Goal: Task Accomplishment & Management: Manage account settings

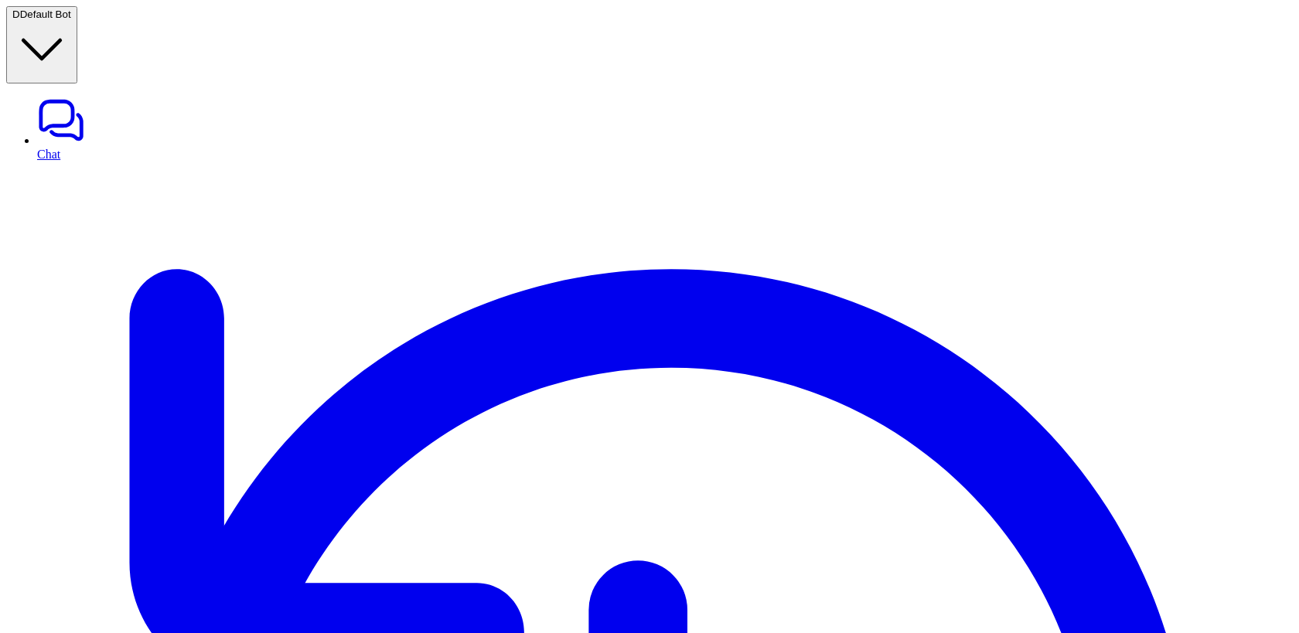
type input "****"
type input "**********"
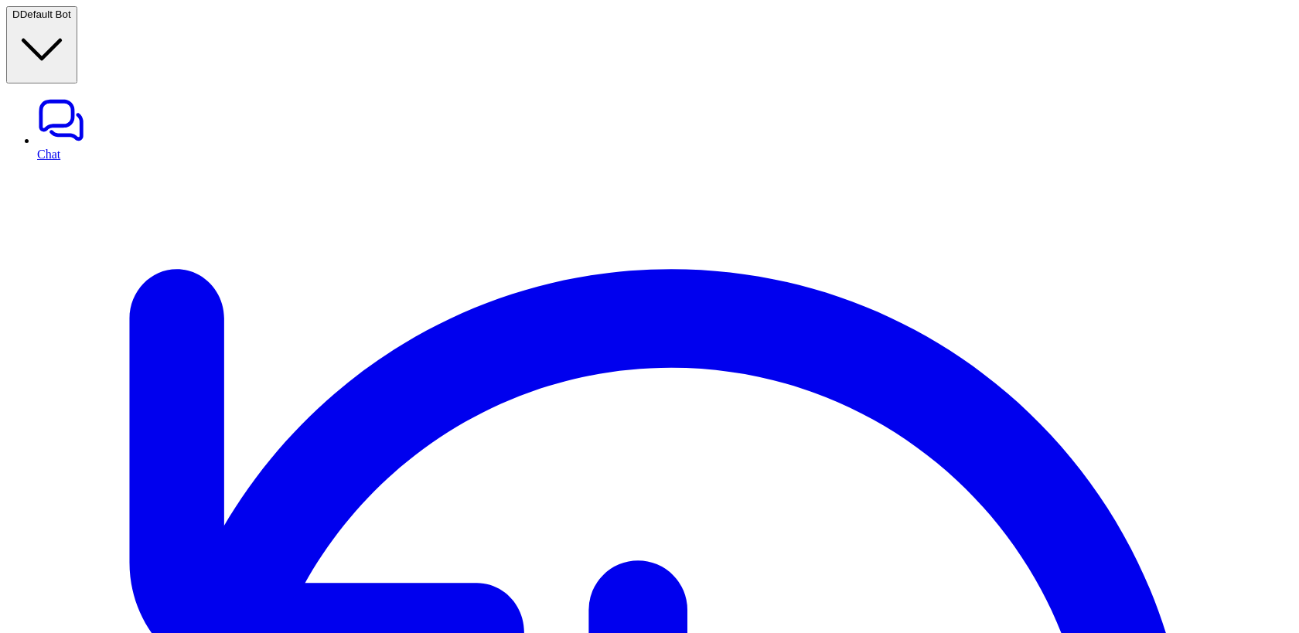
type textarea "****"
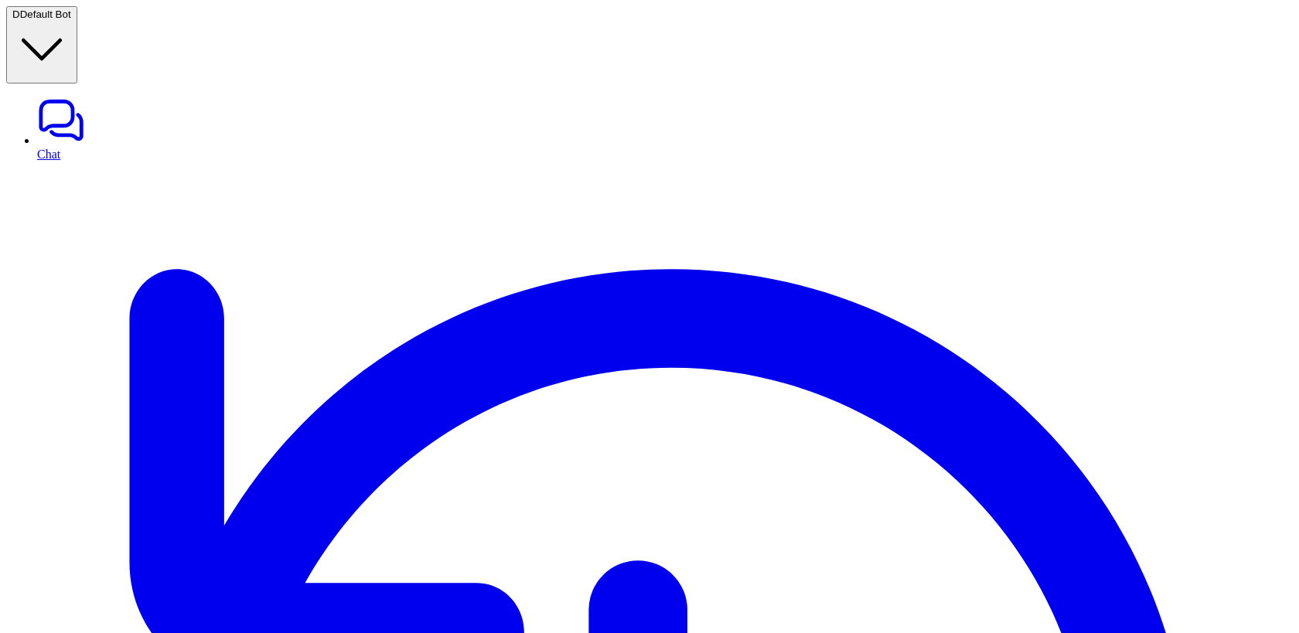
type input "**********"
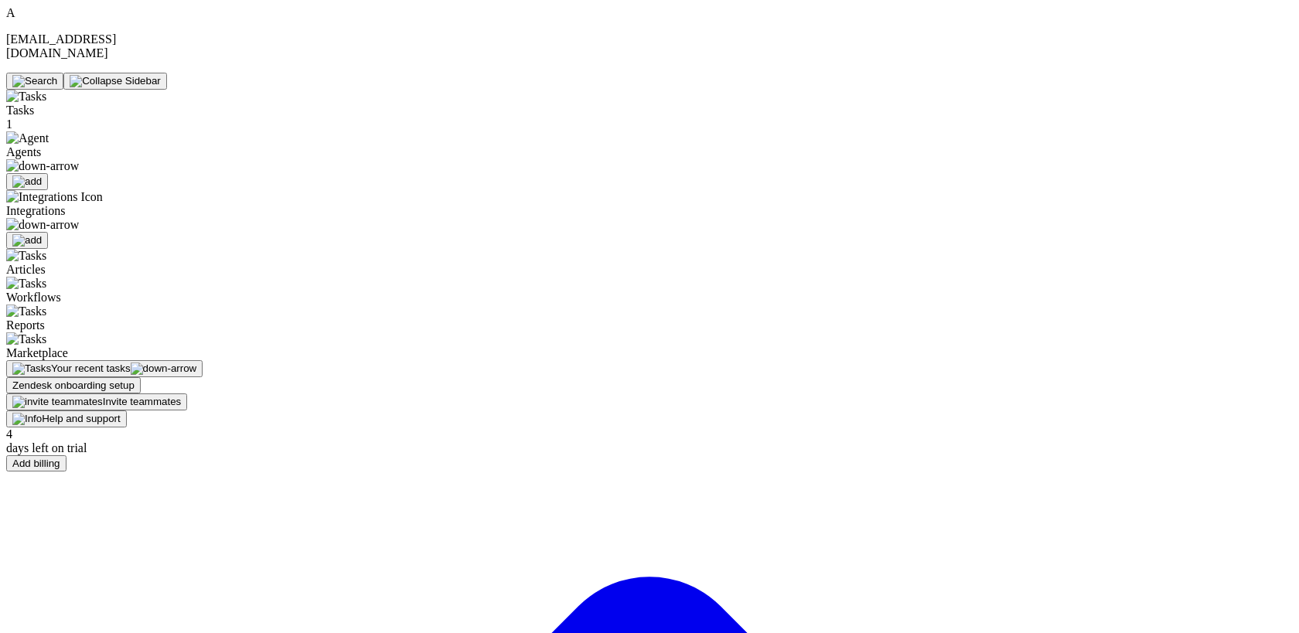
click at [60, 145] on span "Agents" at bounding box center [108, 159] width 204 height 28
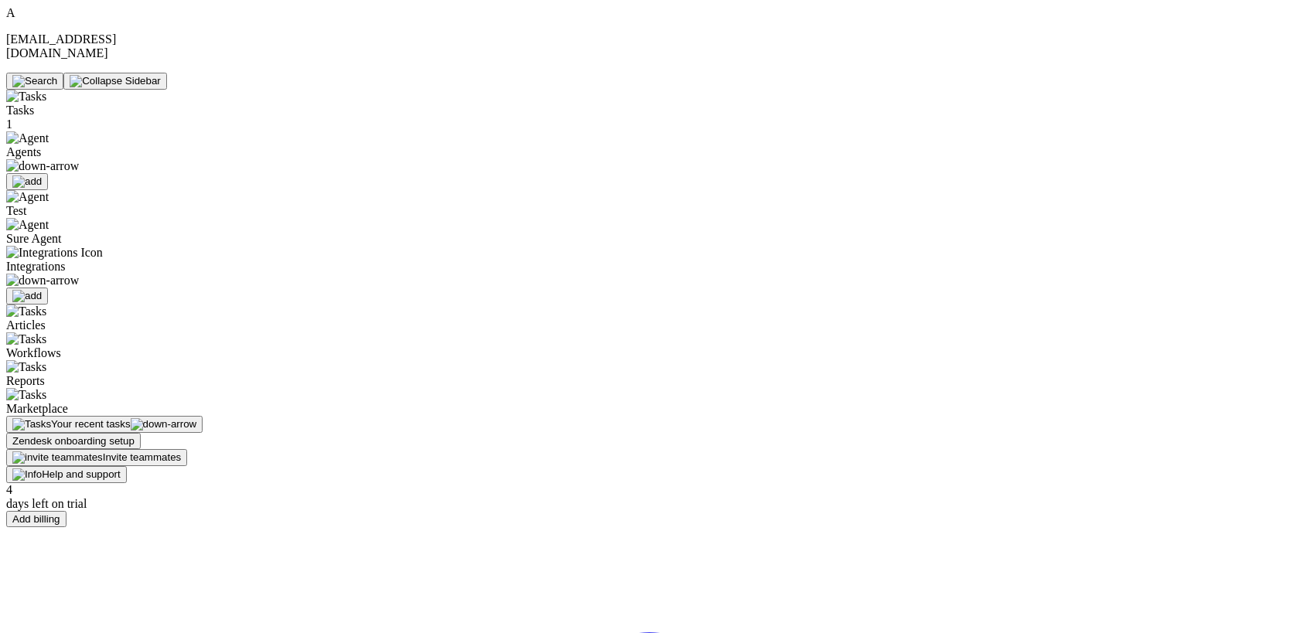
click at [26, 204] on span "Test" at bounding box center [16, 210] width 20 height 13
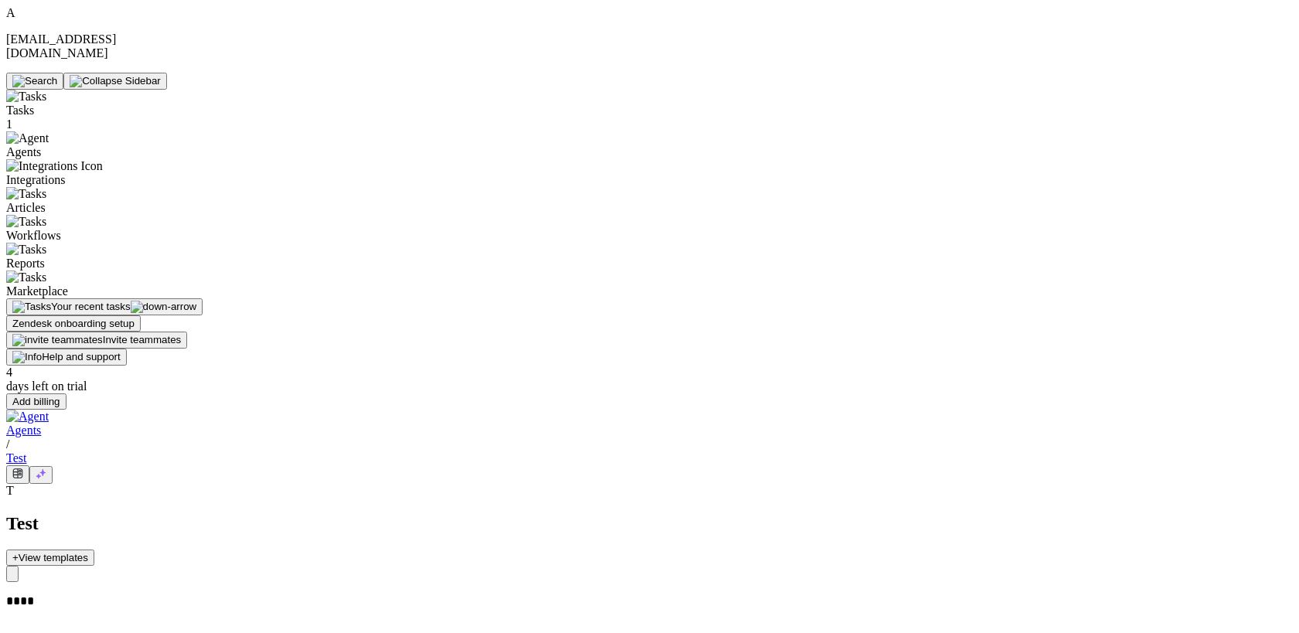
scroll to position [0, 99]
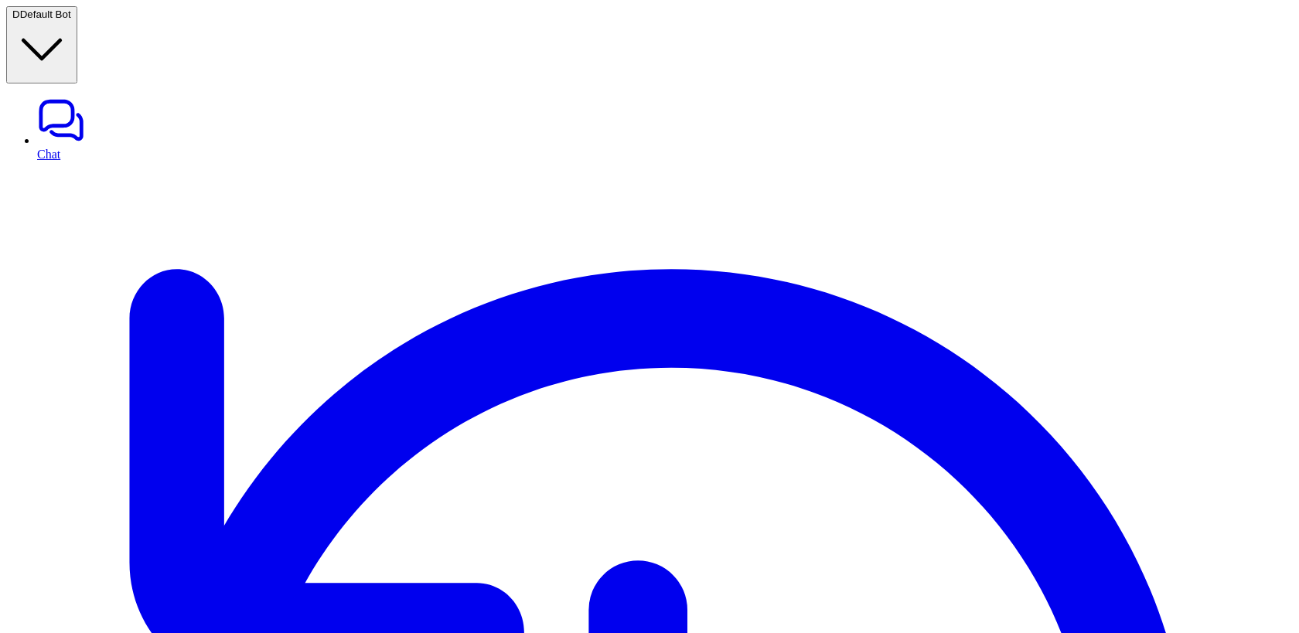
click at [71, 16] on span "Default Bot" at bounding box center [45, 15] width 51 height 12
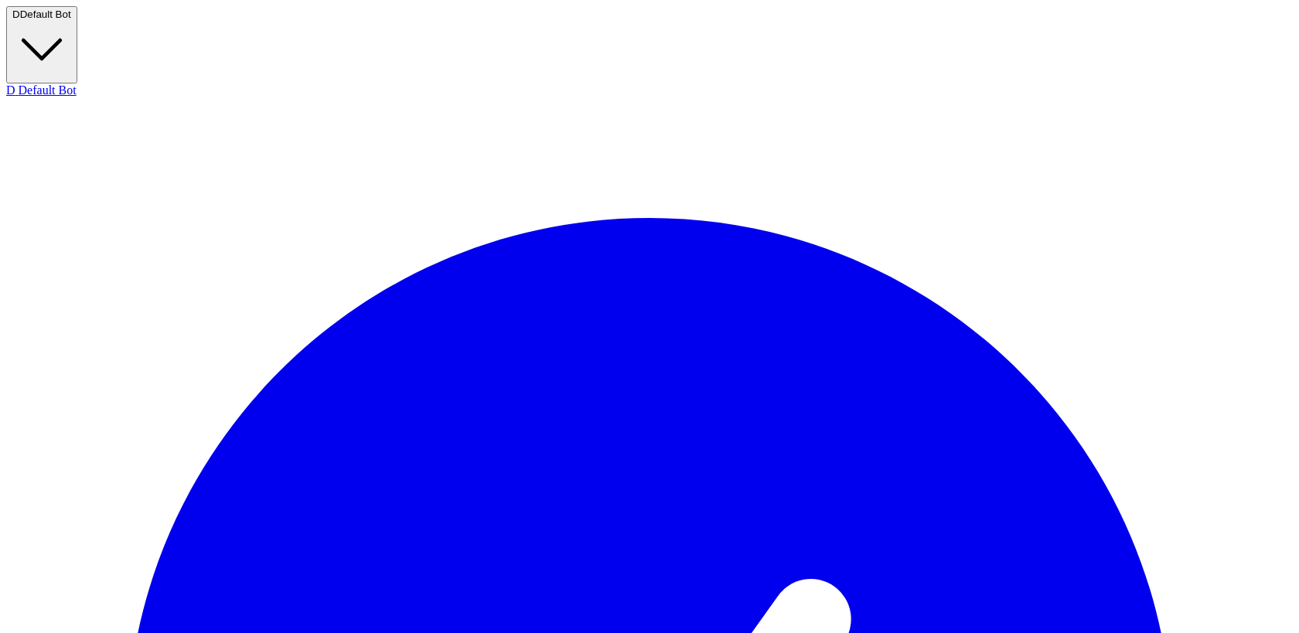
click at [71, 16] on span "Default Bot" at bounding box center [45, 15] width 51 height 12
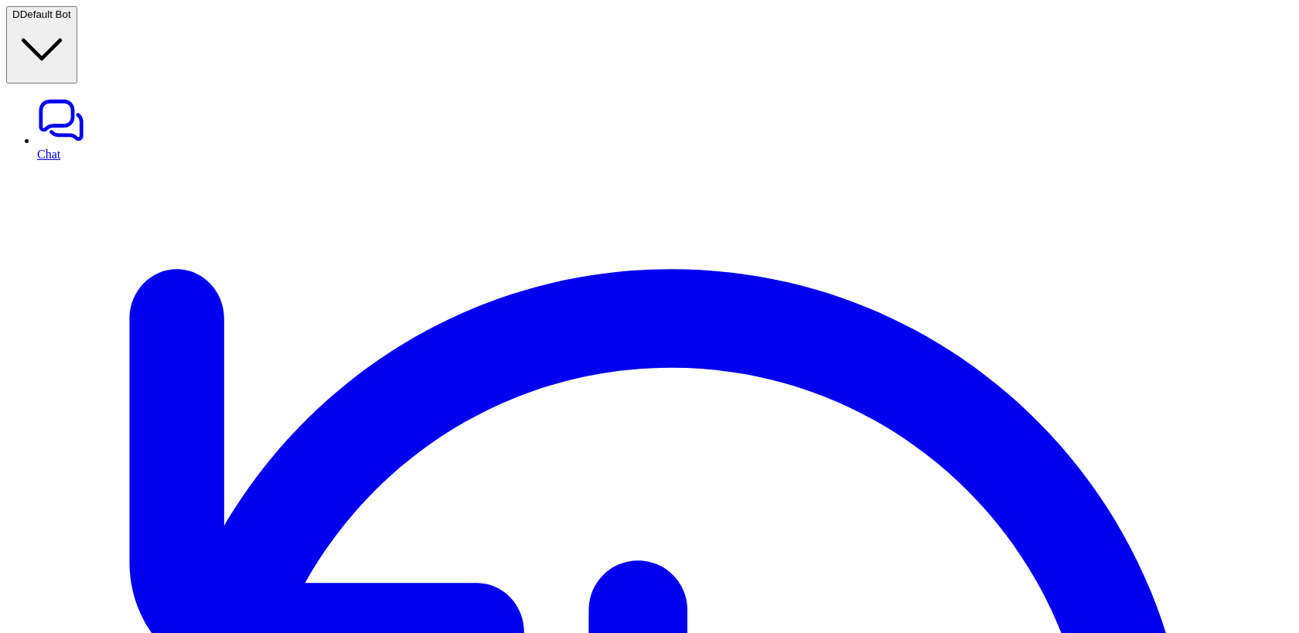
click at [71, 20] on icon "button" at bounding box center [41, 49] width 59 height 59
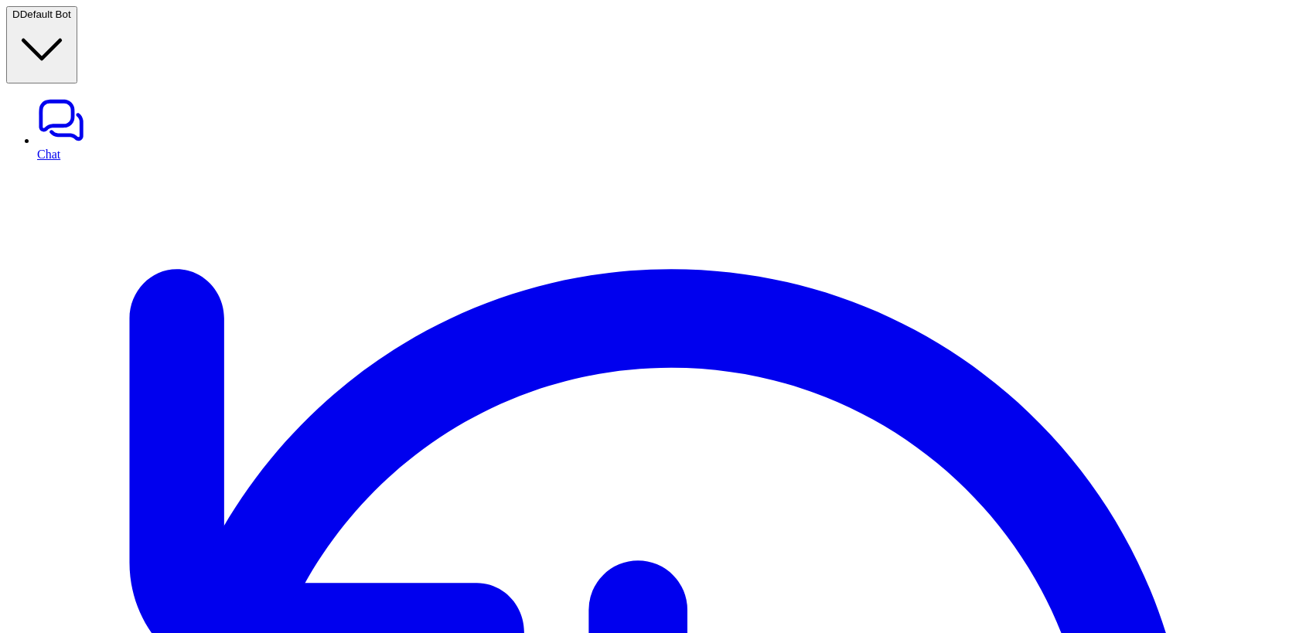
click at [77, 6] on button "D Default Bot" at bounding box center [41, 44] width 71 height 77
click at [77, 31] on button "D Default Bot" at bounding box center [41, 44] width 71 height 77
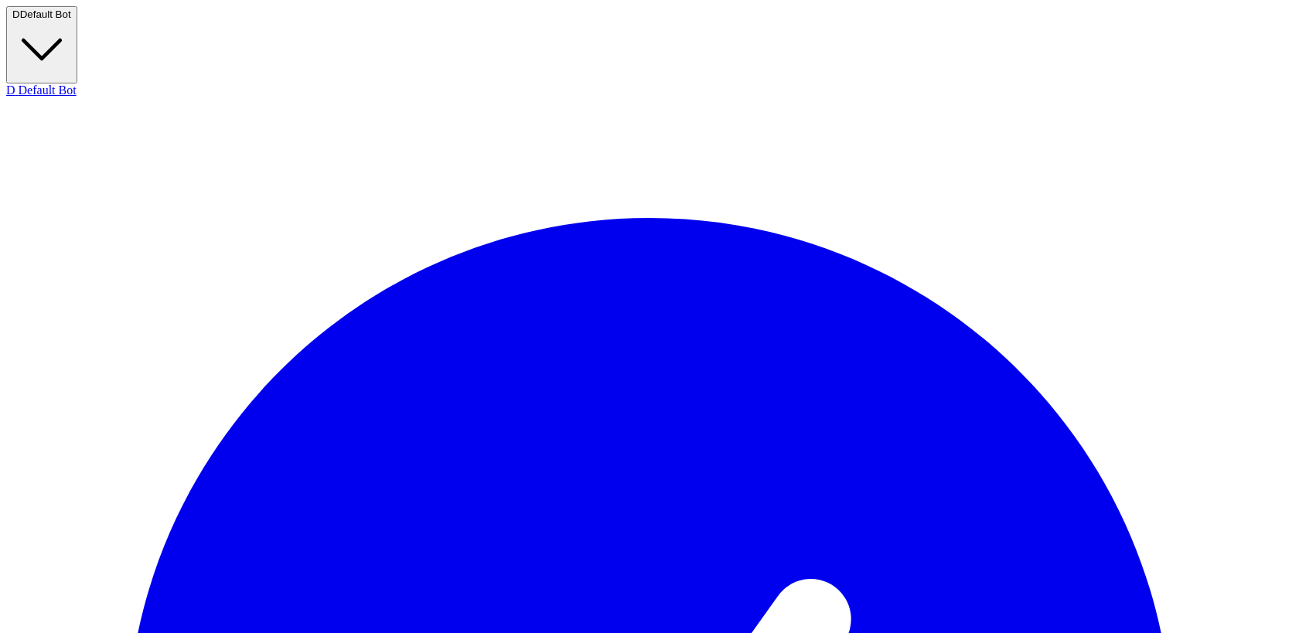
click at [77, 31] on button "D Default Bot" at bounding box center [41, 44] width 71 height 77
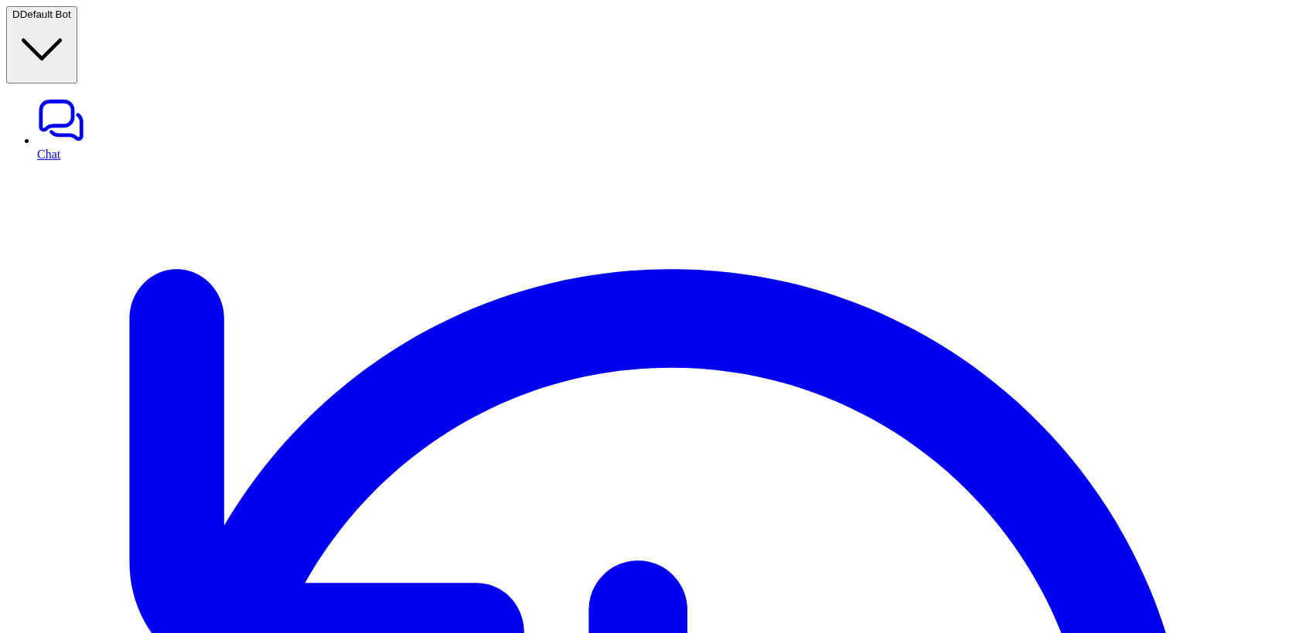
click at [71, 20] on span "Default Bot" at bounding box center [45, 15] width 51 height 12
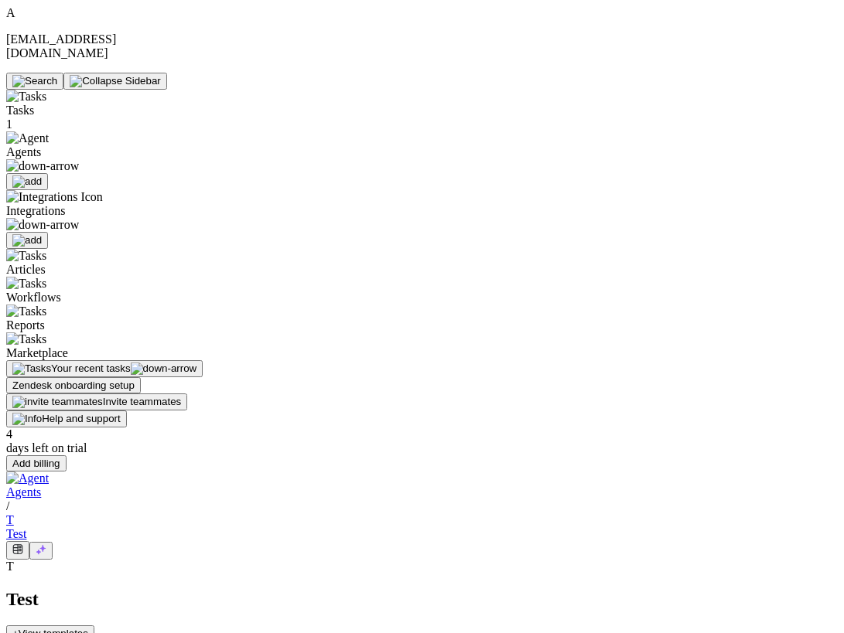
click at [85, 159] on div at bounding box center [108, 166] width 204 height 14
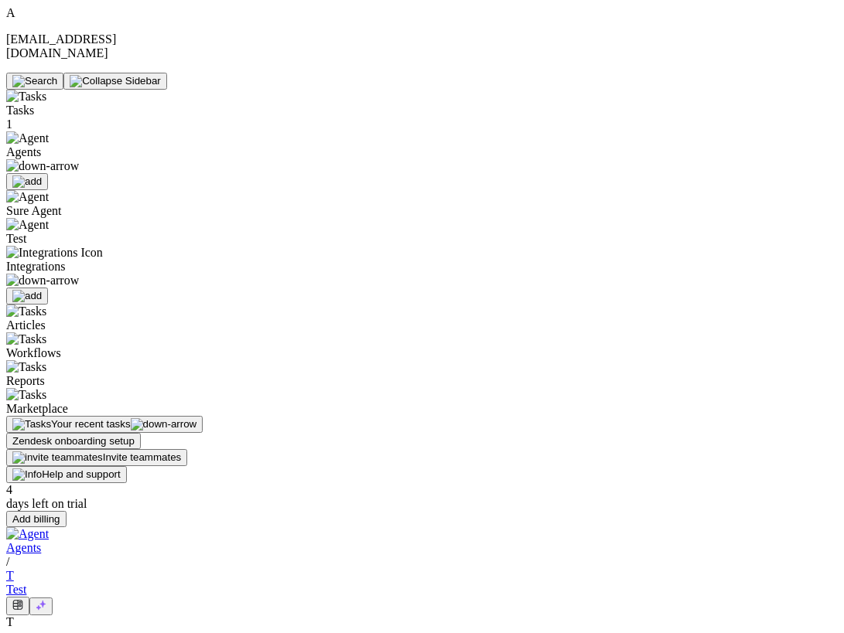
click at [76, 190] on div "Sure Agent" at bounding box center [108, 204] width 204 height 28
click at [62, 204] on span "Sure Agent" at bounding box center [34, 210] width 56 height 13
click at [26, 232] on span "Test" at bounding box center [16, 238] width 20 height 13
click at [73, 190] on div "Sure Agent" at bounding box center [108, 204] width 204 height 28
click at [62, 204] on span "Sure Agent" at bounding box center [34, 210] width 56 height 13
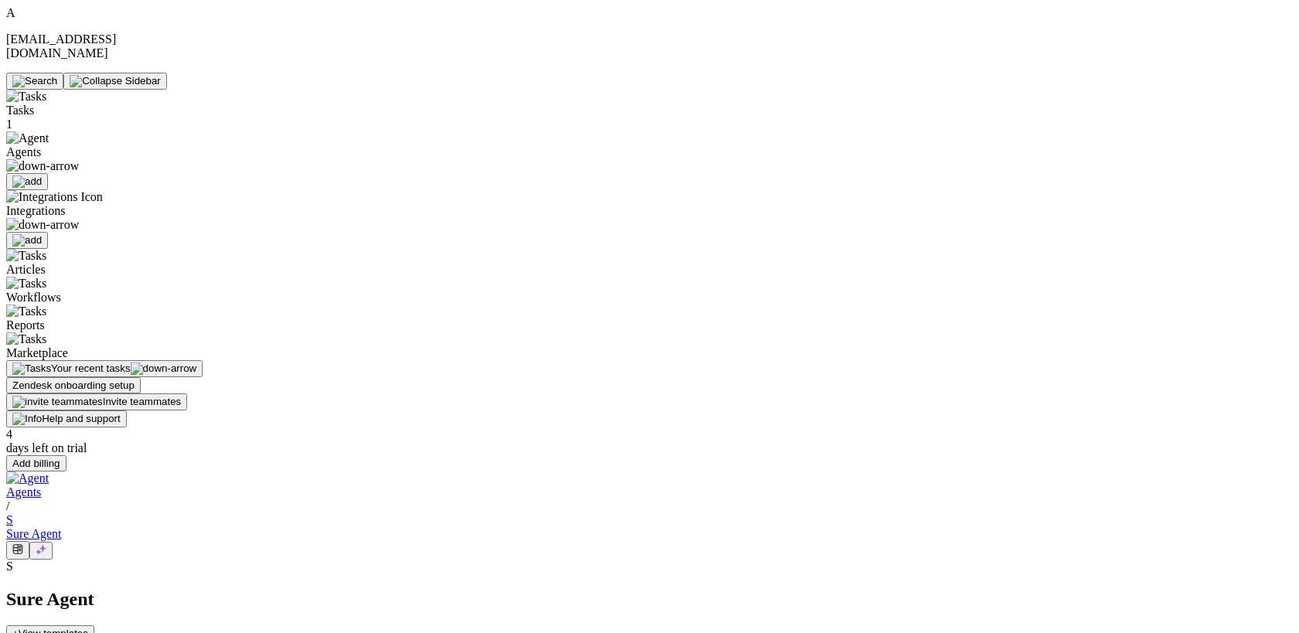
click at [87, 204] on span "Integrations" at bounding box center [108, 218] width 204 height 28
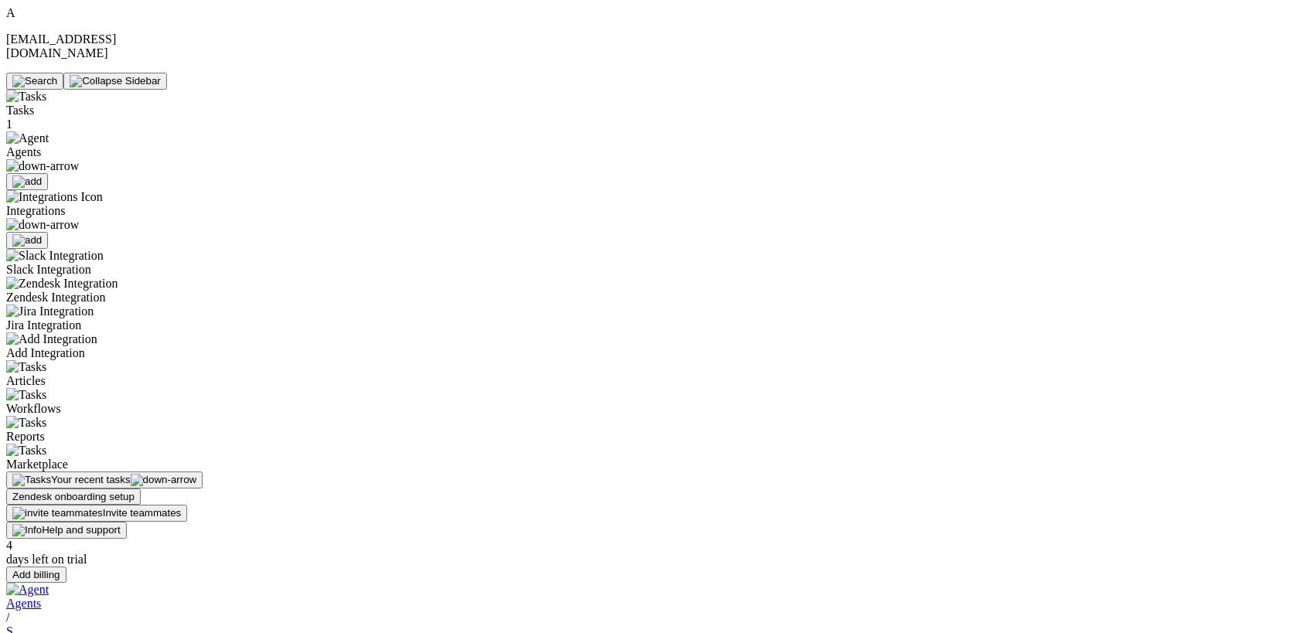
click at [79, 159] on img at bounding box center [42, 166] width 73 height 14
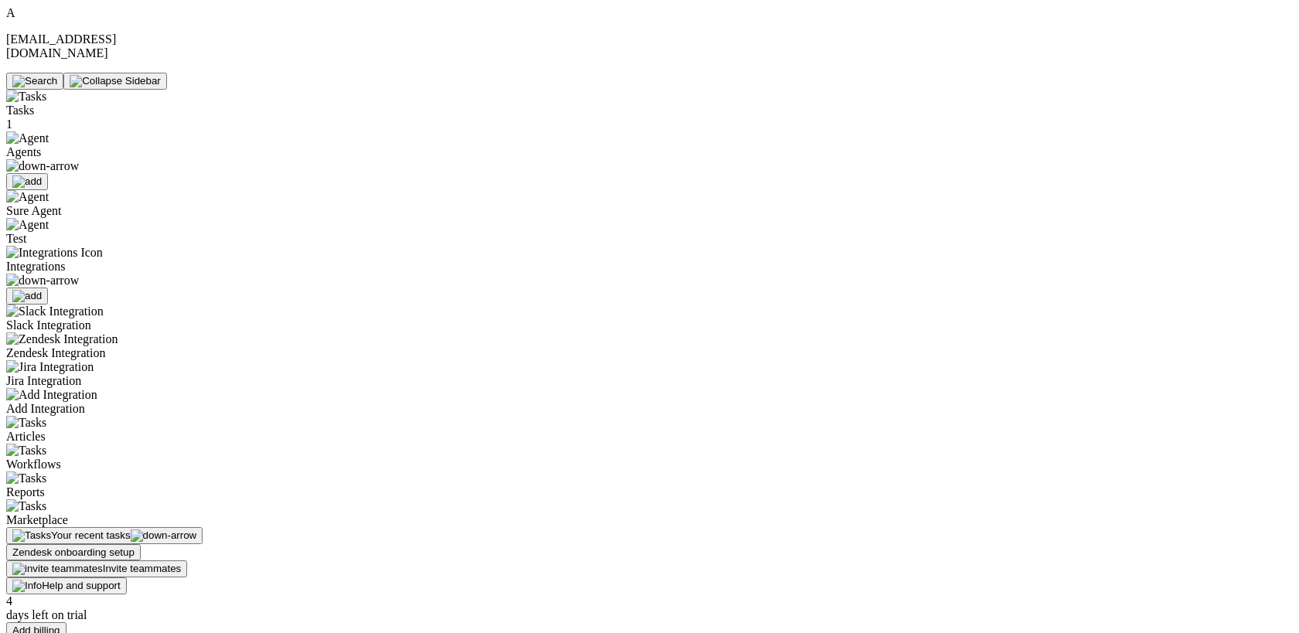
click at [26, 232] on span "Test" at bounding box center [16, 238] width 20 height 13
click at [73, 190] on div "Sure Agent" at bounding box center [108, 204] width 204 height 28
click at [26, 232] on span "Test" at bounding box center [16, 238] width 20 height 13
click at [81, 131] on div "Agents" at bounding box center [108, 160] width 204 height 59
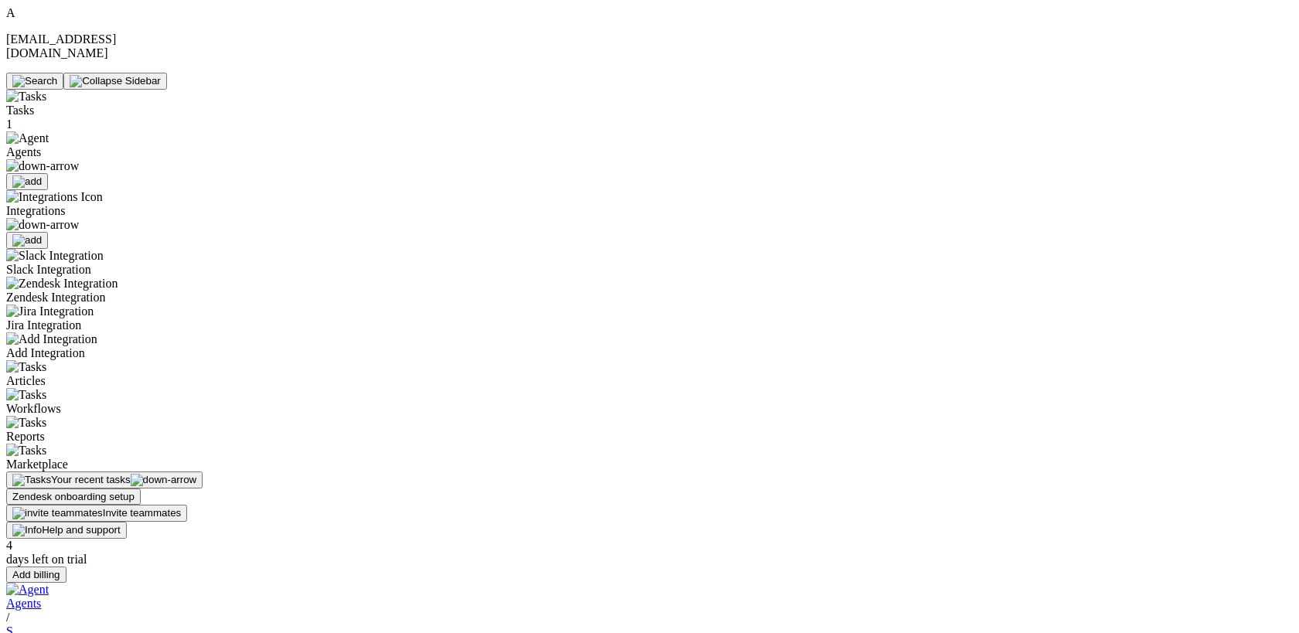
click at [77, 131] on div "Agents" at bounding box center [108, 160] width 204 height 59
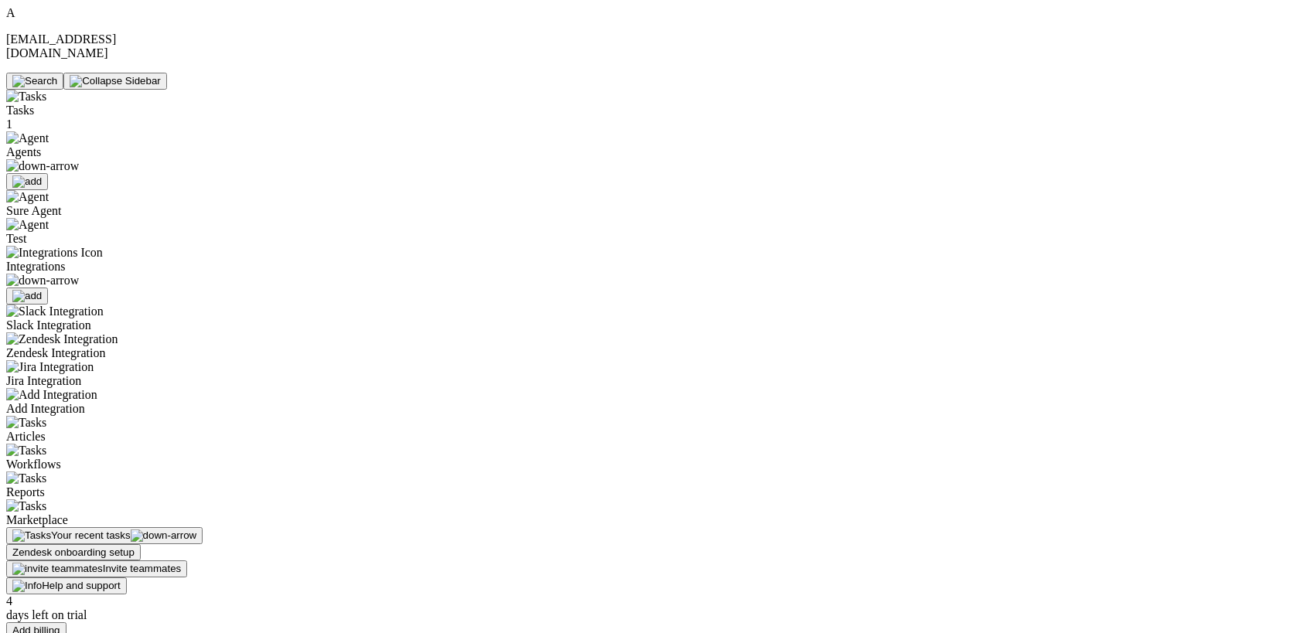
click at [62, 204] on span "Sure Agent" at bounding box center [34, 210] width 56 height 13
click at [74, 218] on div "Test" at bounding box center [108, 232] width 204 height 28
